Goal: Find specific page/section: Find specific page/section

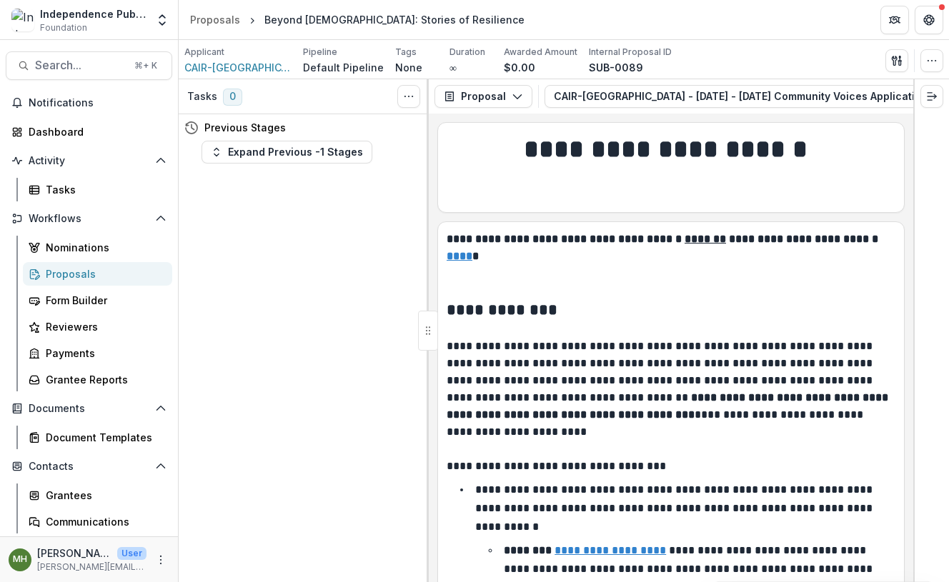
scroll to position [8421, 0]
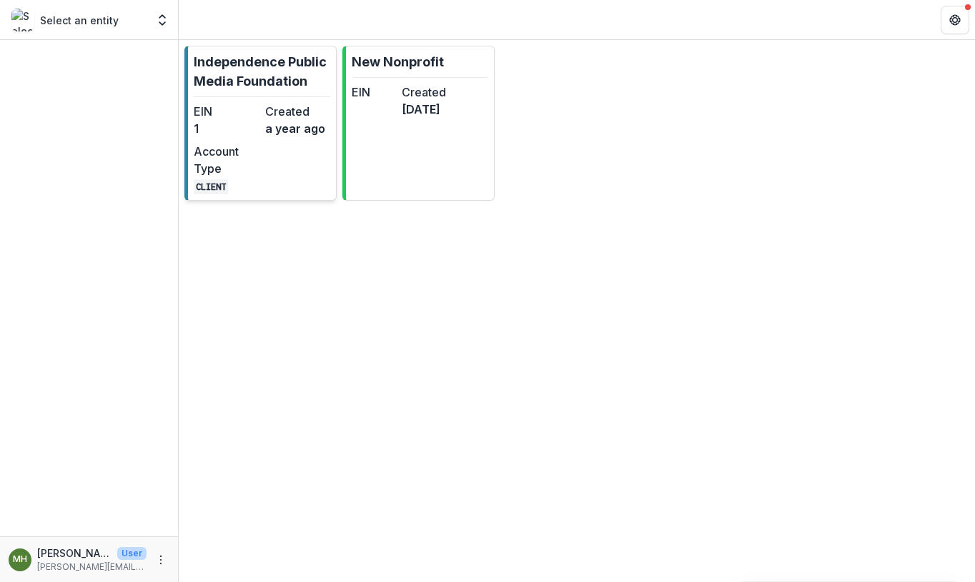
click at [229, 71] on p "Independence Public Media Foundation" at bounding box center [262, 71] width 137 height 39
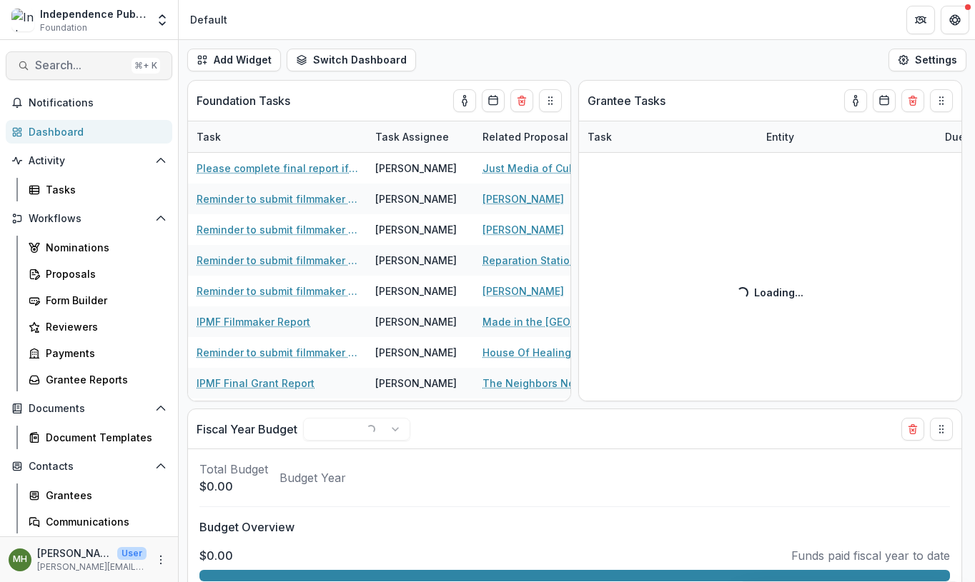
click at [71, 66] on span "Search..." at bounding box center [80, 66] width 91 height 14
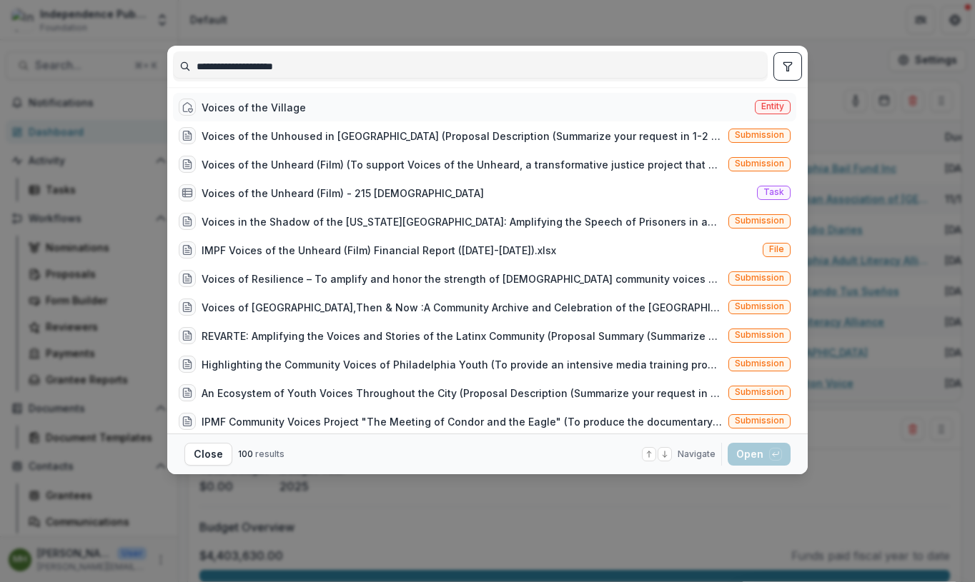
type input "**********"
click at [781, 103] on span "Entity" at bounding box center [773, 107] width 36 height 14
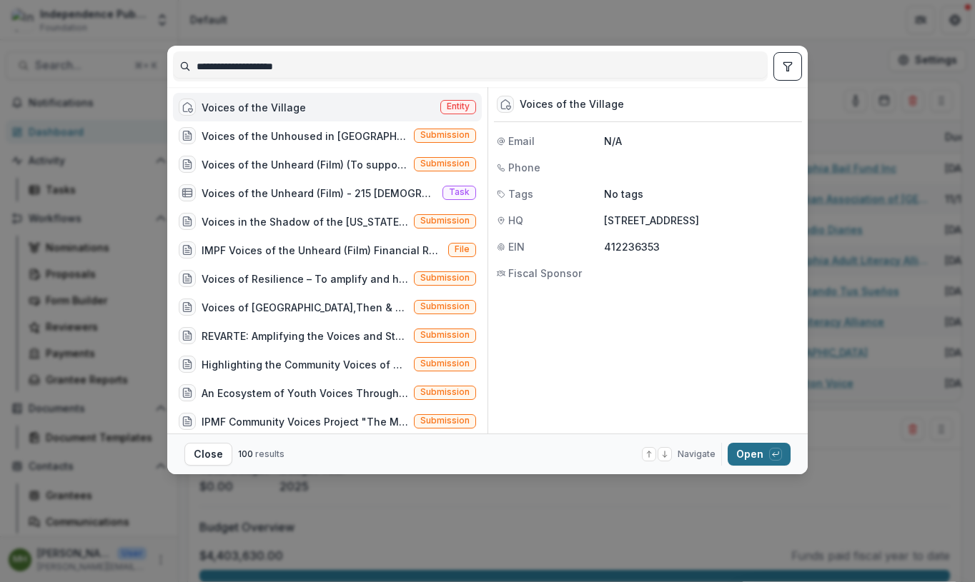
click at [761, 456] on button "Open with enter key" at bounding box center [759, 454] width 63 height 23
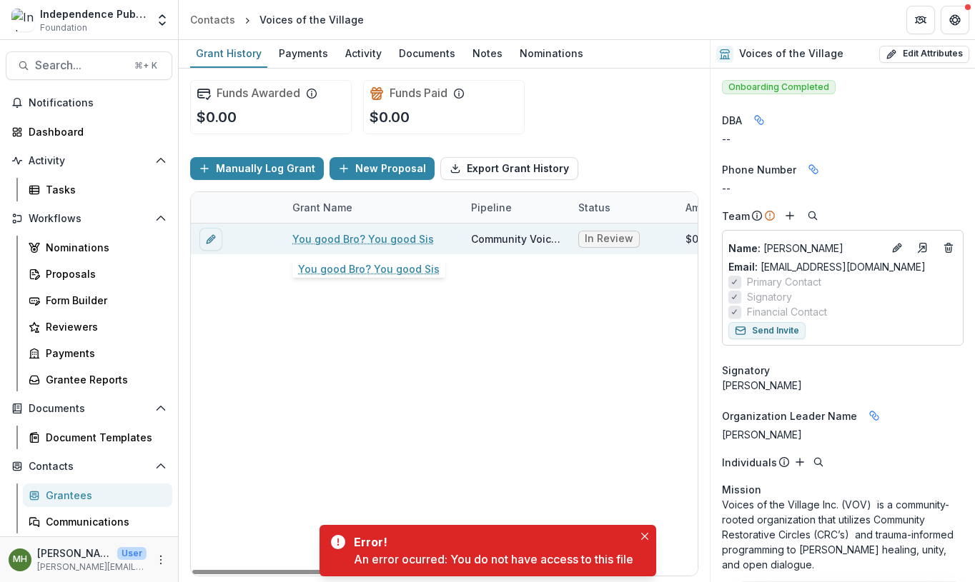
click at [352, 239] on link "You good Bro? You good Sis" at bounding box center [363, 239] width 142 height 15
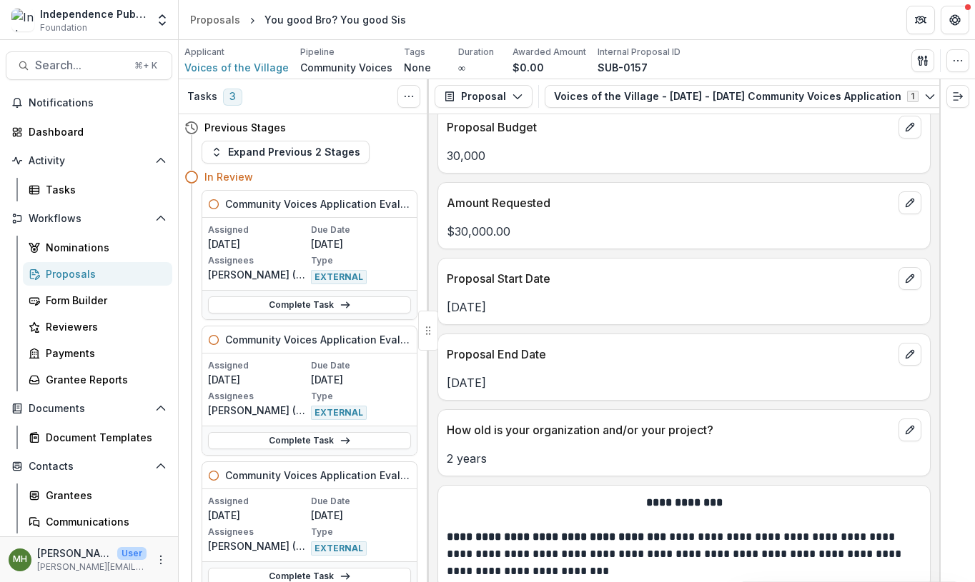
scroll to position [5916, 0]
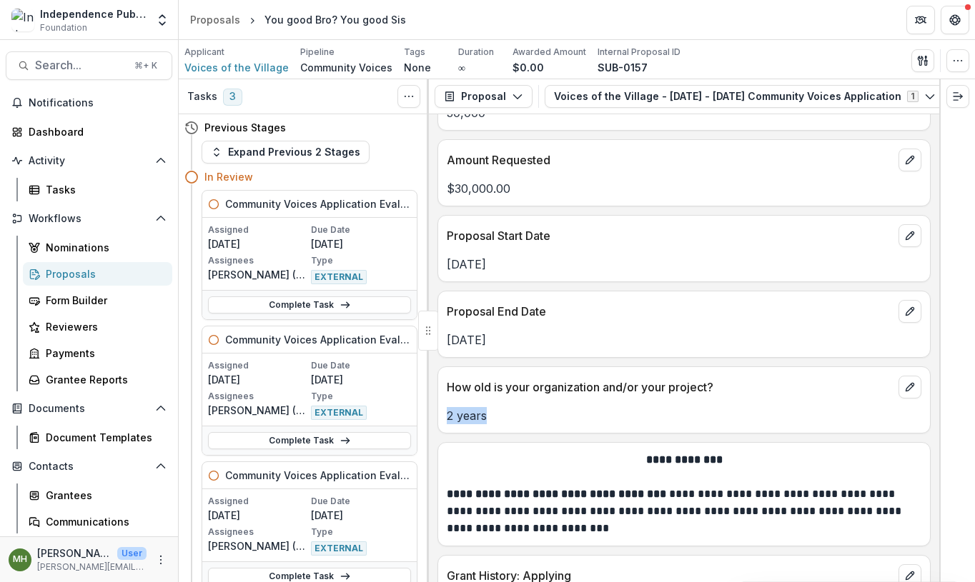
drag, startPoint x: 502, startPoint y: 364, endPoint x: 445, endPoint y: 364, distance: 57.2
click at [445, 407] on div "2 years" at bounding box center [684, 415] width 492 height 17
copy p "2 years"
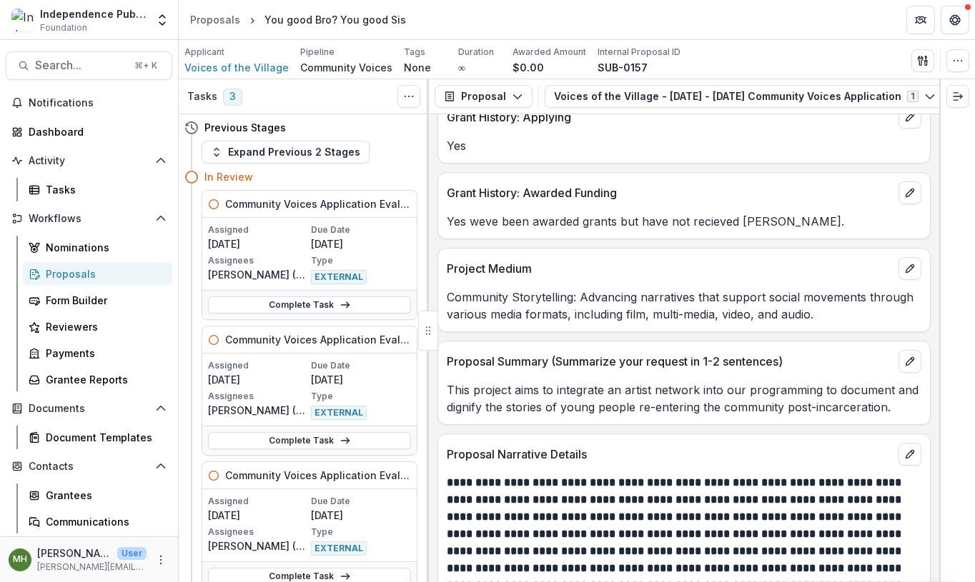
scroll to position [6411, 0]
